Goal: Information Seeking & Learning: Find specific page/section

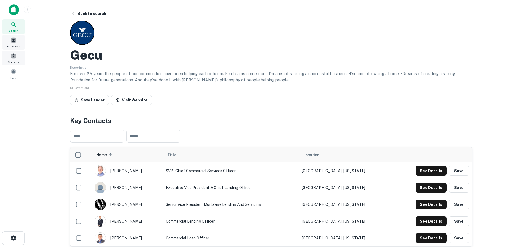
click at [17, 49] on div "Borrowers" at bounding box center [14, 42] width 24 height 15
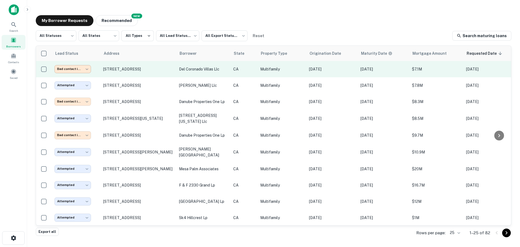
click at [87, 71] on body "**********" at bounding box center [260, 123] width 520 height 247
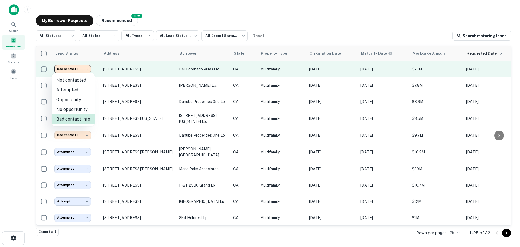
click at [87, 71] on div at bounding box center [260, 123] width 520 height 247
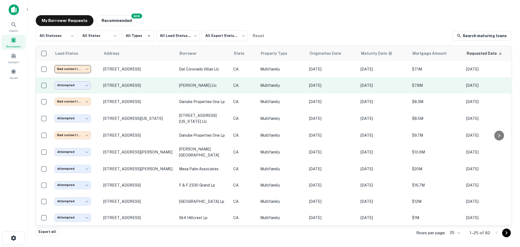
click at [86, 86] on body "**********" at bounding box center [260, 123] width 520 height 247
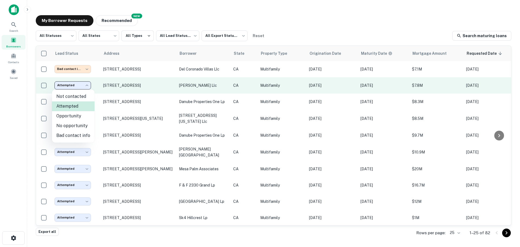
click at [86, 86] on div at bounding box center [260, 123] width 520 height 247
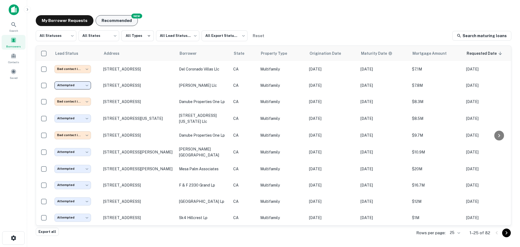
click at [104, 20] on button "Recommended" at bounding box center [117, 20] width 42 height 11
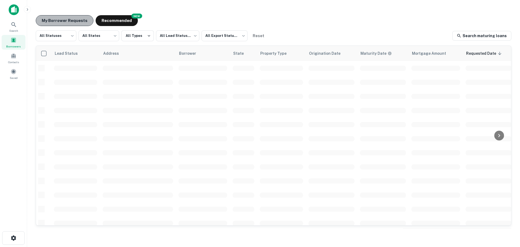
click at [68, 19] on button "My Borrower Requests" at bounding box center [65, 20] width 58 height 11
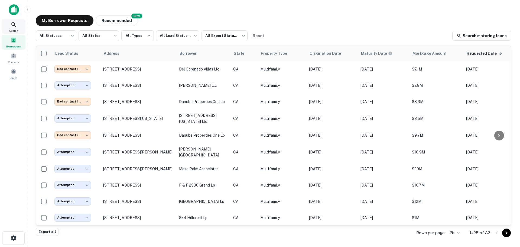
click at [13, 27] on icon at bounding box center [14, 24] width 6 height 6
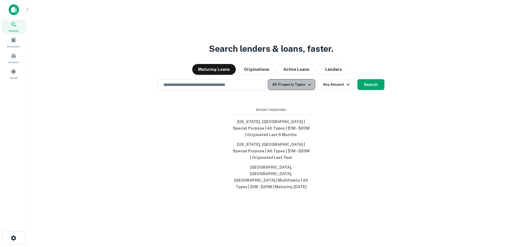
click at [311, 88] on icon "button" at bounding box center [310, 84] width 6 height 6
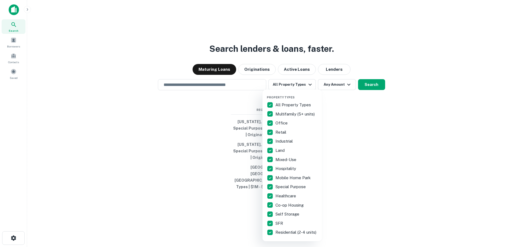
click at [307, 97] on div "Property Types All Property Types Multifamily (5+ units) Office Retail Industri…" at bounding box center [292, 165] width 51 height 143
click at [17, 76] on div at bounding box center [260, 123] width 520 height 247
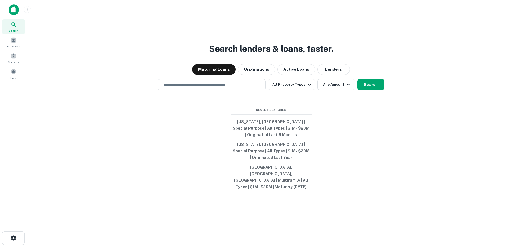
click at [16, 75] on div "Property Types All Property Types Multifamily (5+ units) Office Retail Industri…" at bounding box center [257, 123] width 515 height 247
click at [15, 74] on span at bounding box center [14, 71] width 6 height 6
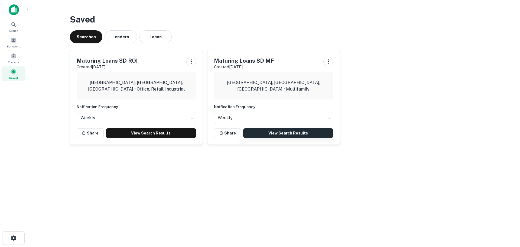
click at [281, 130] on link "View Search Results" at bounding box center [288, 133] width 90 height 10
